Goal: Information Seeking & Learning: Learn about a topic

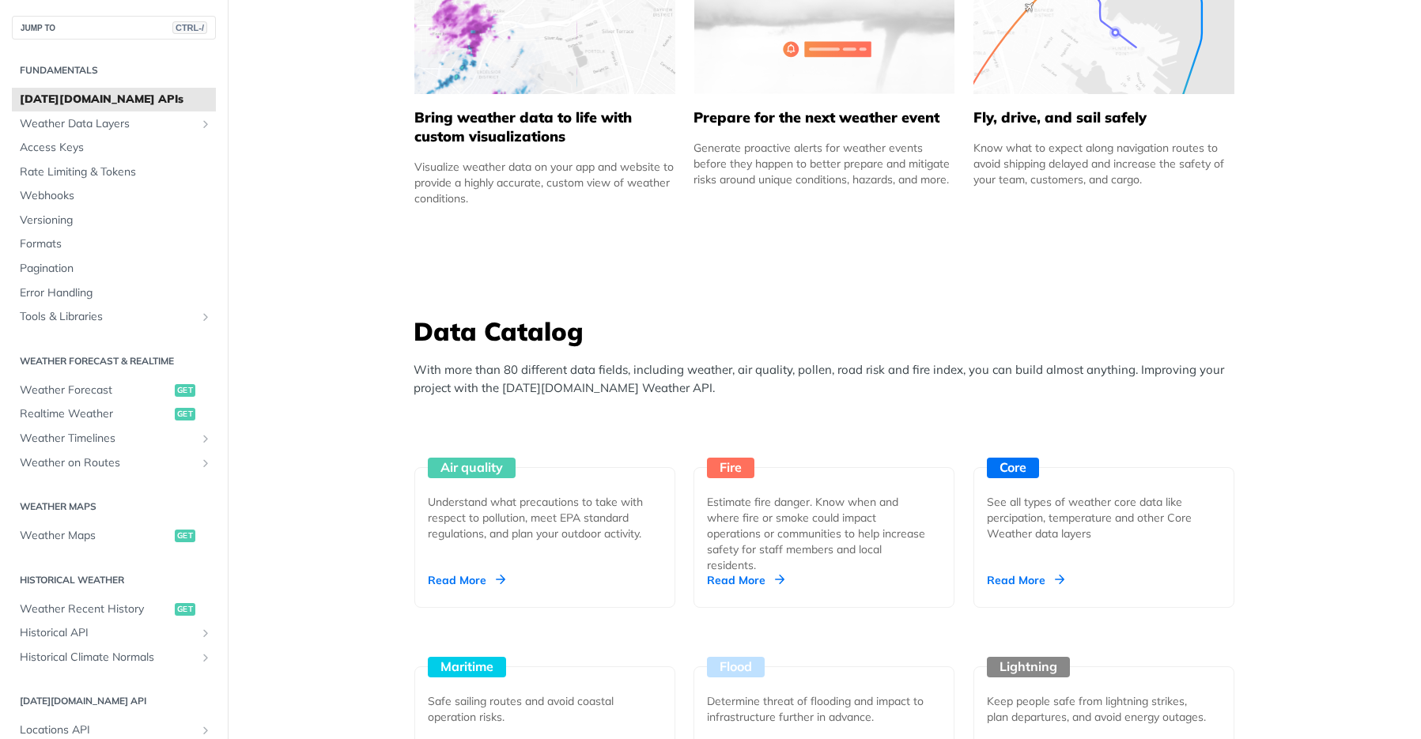
scroll to position [1344, 0]
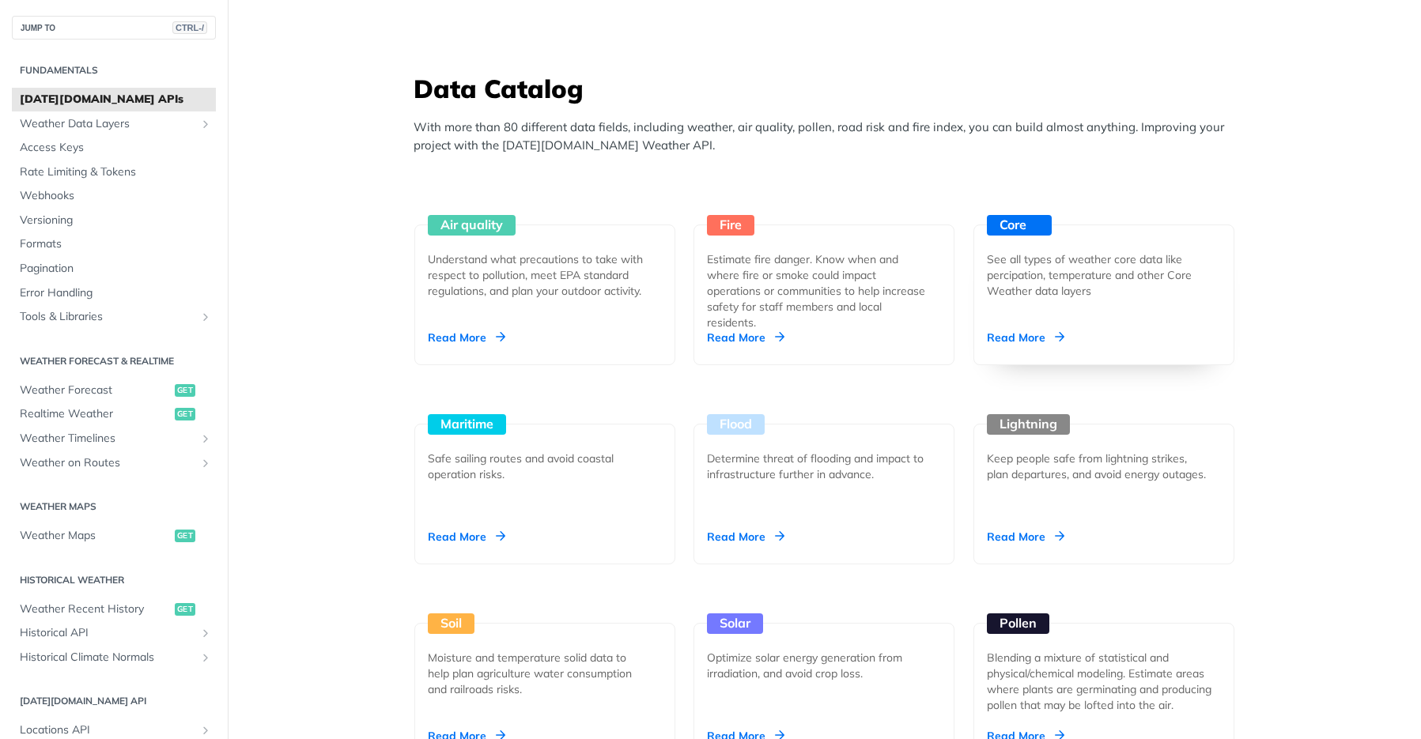
click at [1021, 338] on div "Read More" at bounding box center [1025, 338] width 77 height 16
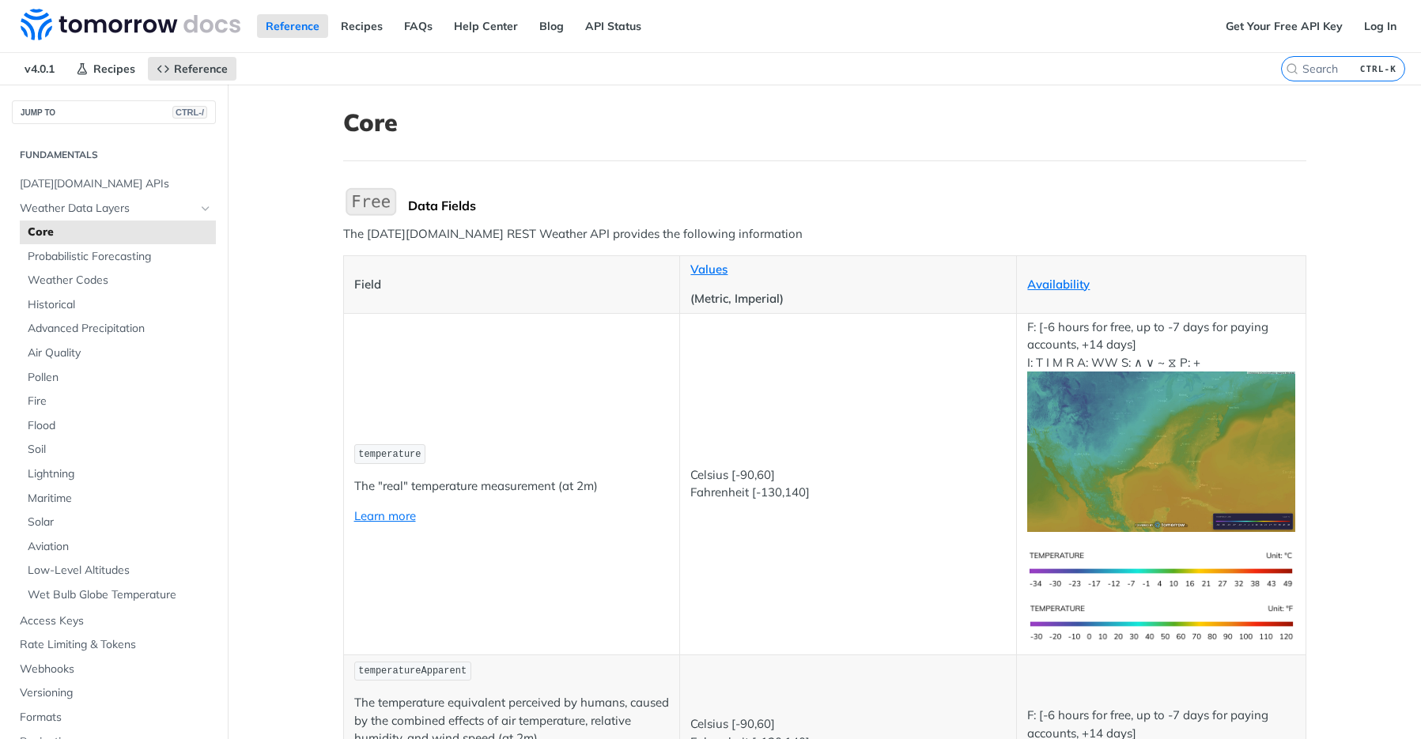
click at [375, 206] on img "Expand image" at bounding box center [370, 201] width 55 height 33
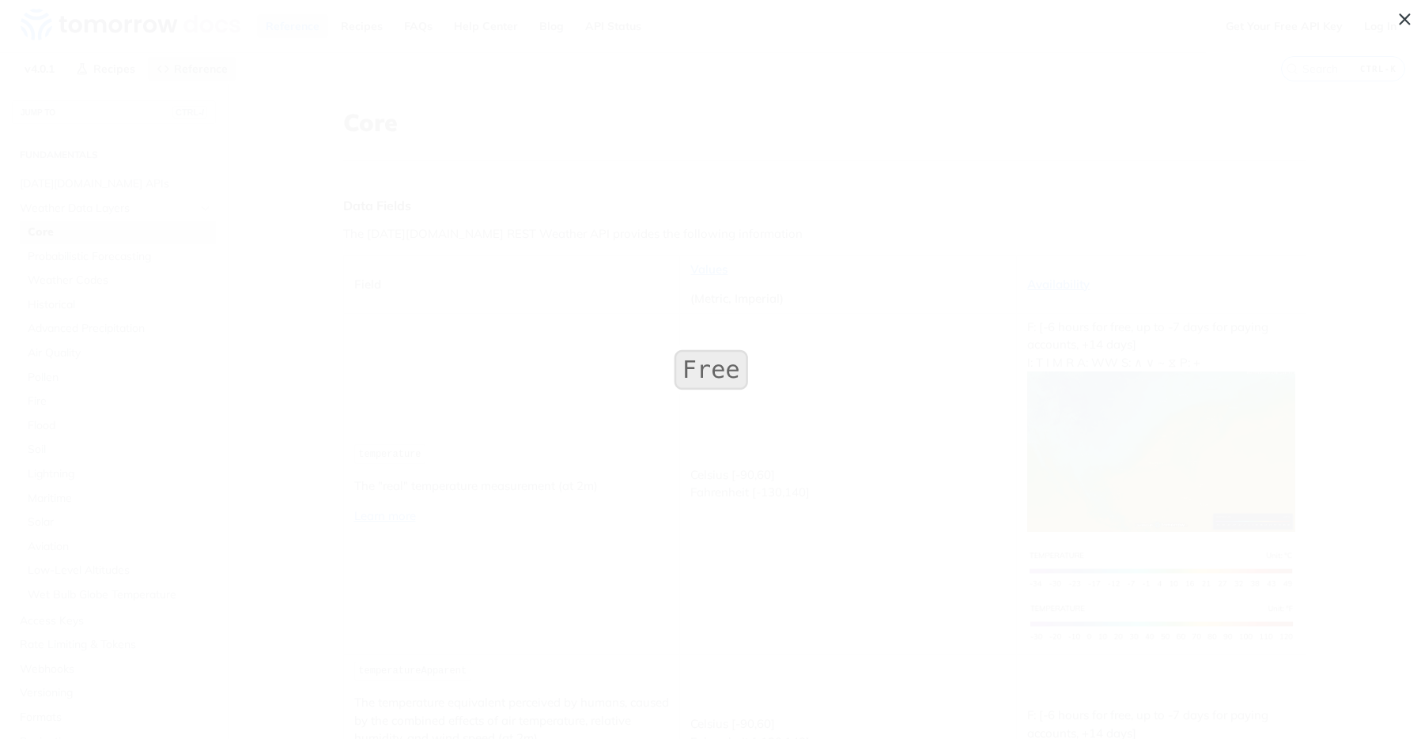
click at [709, 364] on img "Collapse image" at bounding box center [710, 369] width 81 height 48
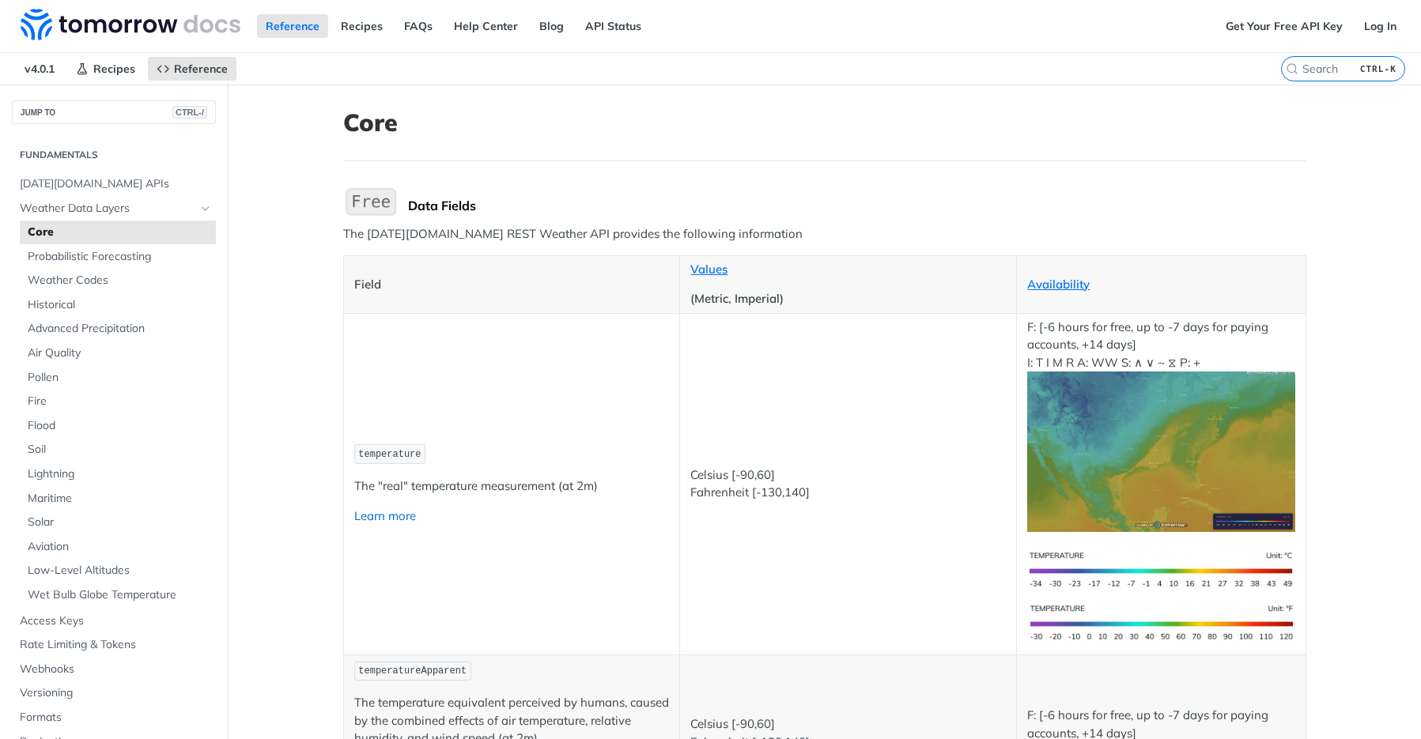
click at [394, 517] on link "Learn more" at bounding box center [385, 515] width 62 height 15
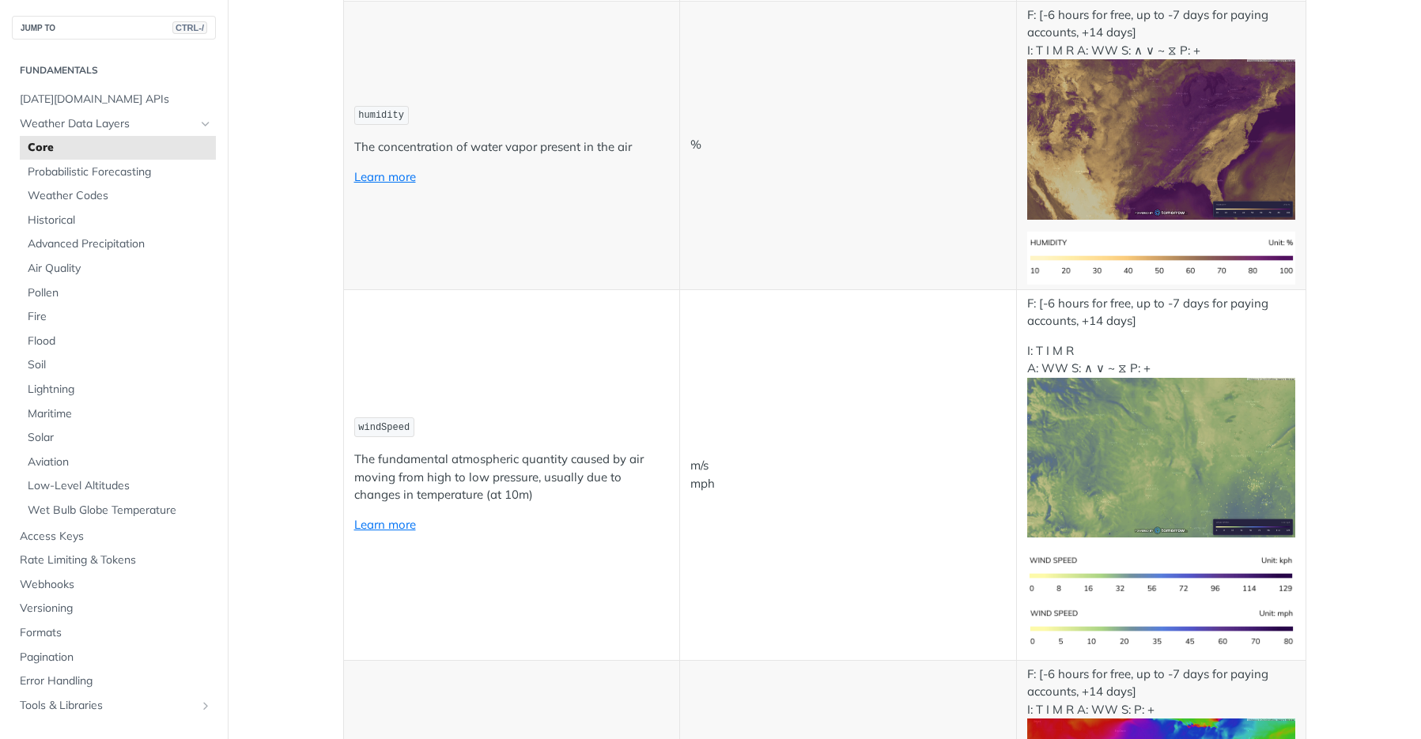
scroll to position [1028, 0]
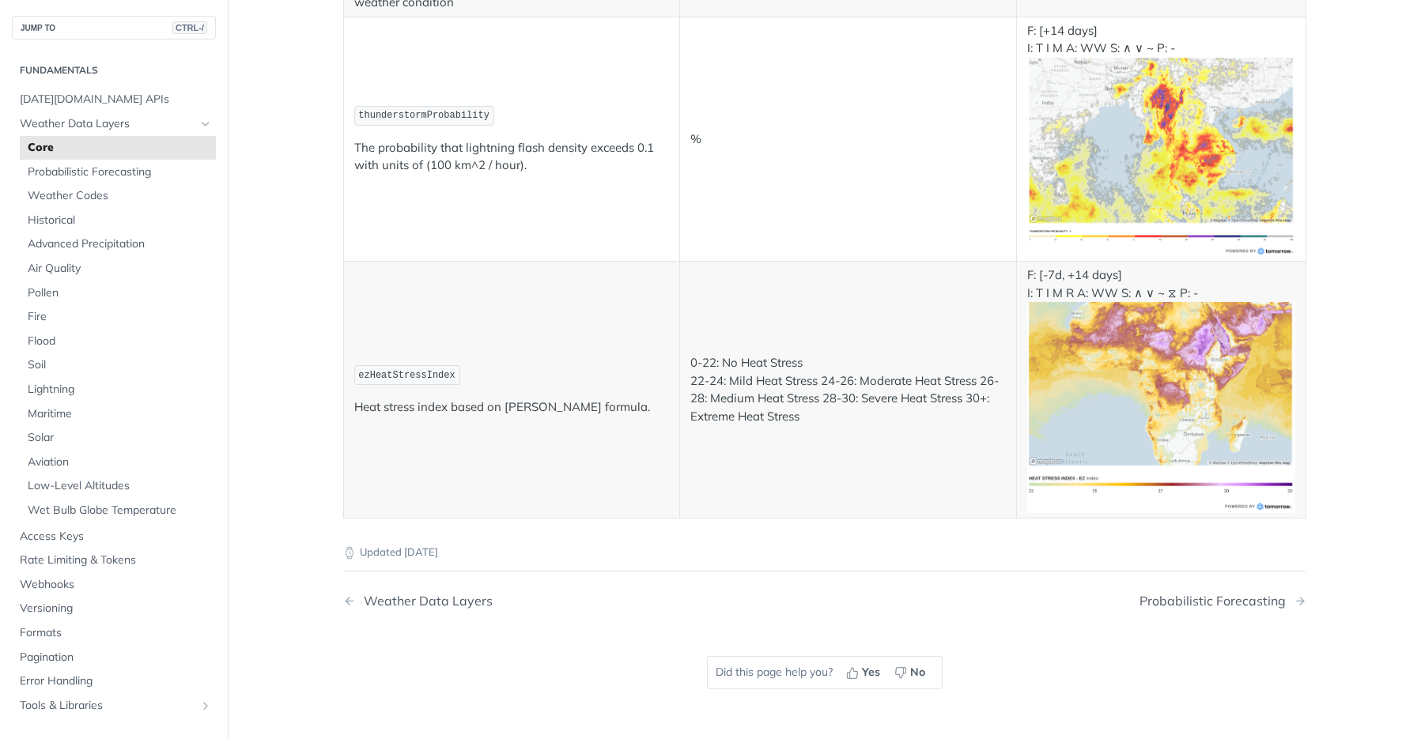
scroll to position [8301, 0]
